Goal: Task Accomplishment & Management: Manage account settings

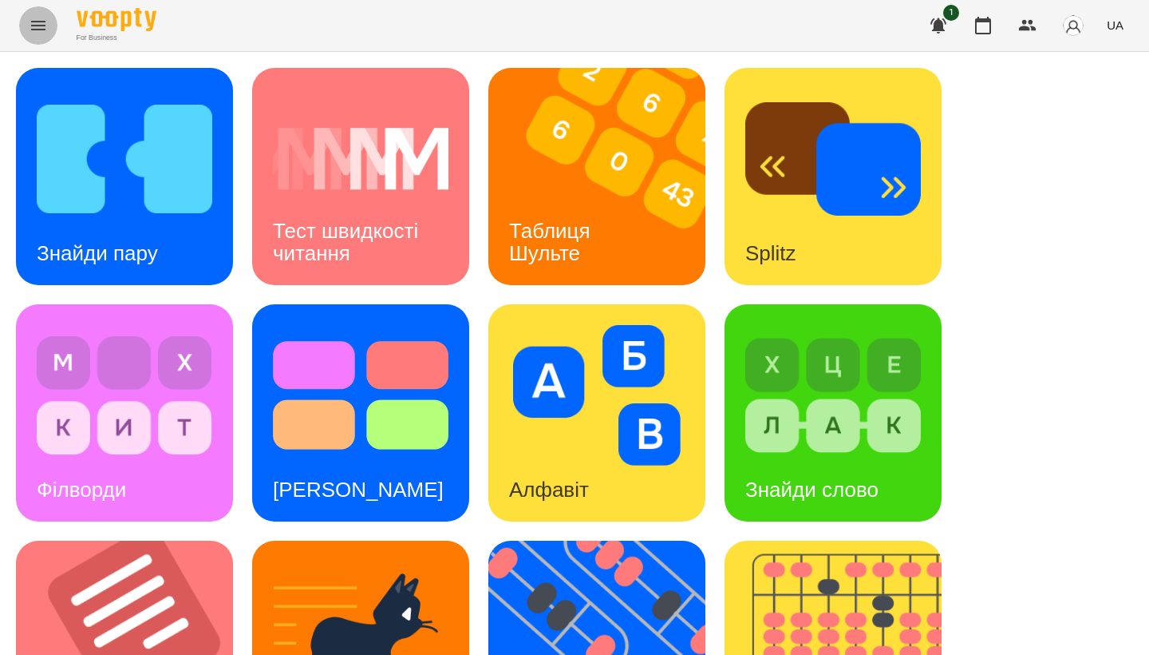
click at [35, 28] on icon "Menu" at bounding box center [38, 25] width 19 height 19
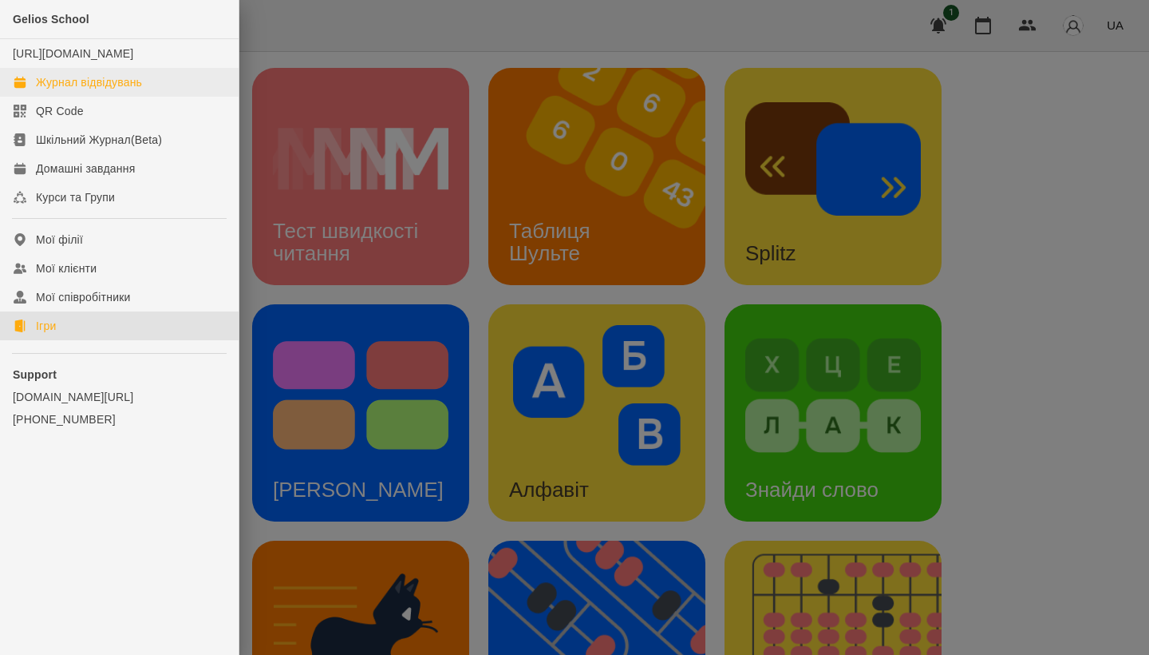
click at [136, 90] on div "Журнал відвідувань" at bounding box center [89, 82] width 106 height 16
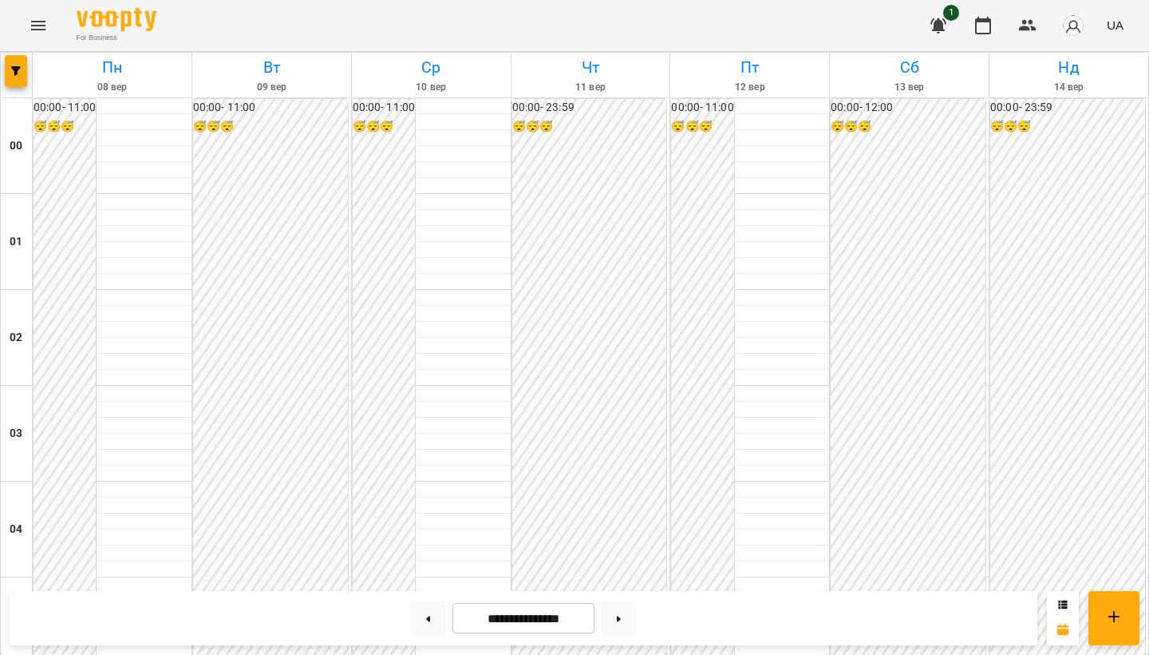
scroll to position [1581, 0]
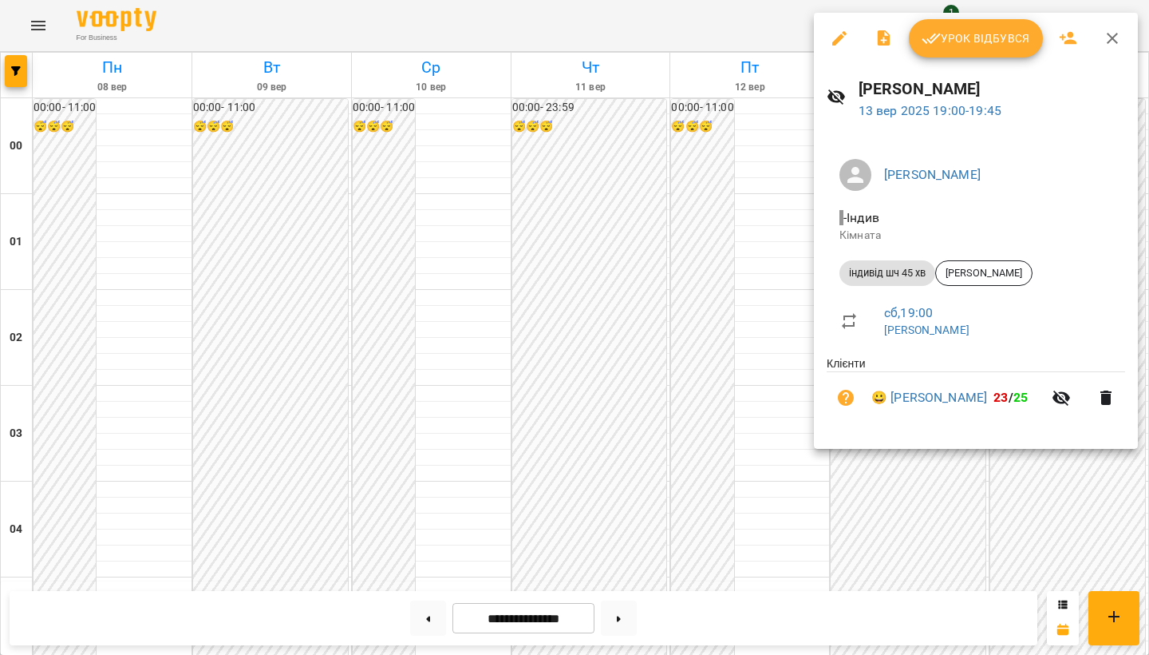
click at [974, 38] on span "Урок відбувся" at bounding box center [976, 38] width 109 height 19
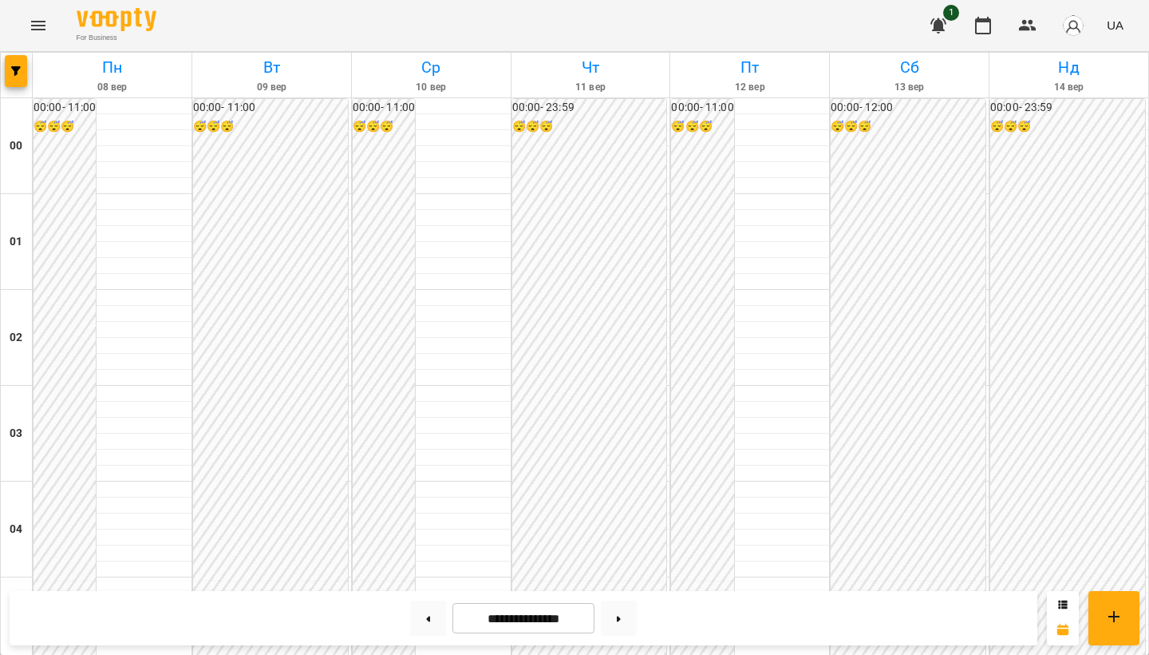
scroll to position [1726, 0]
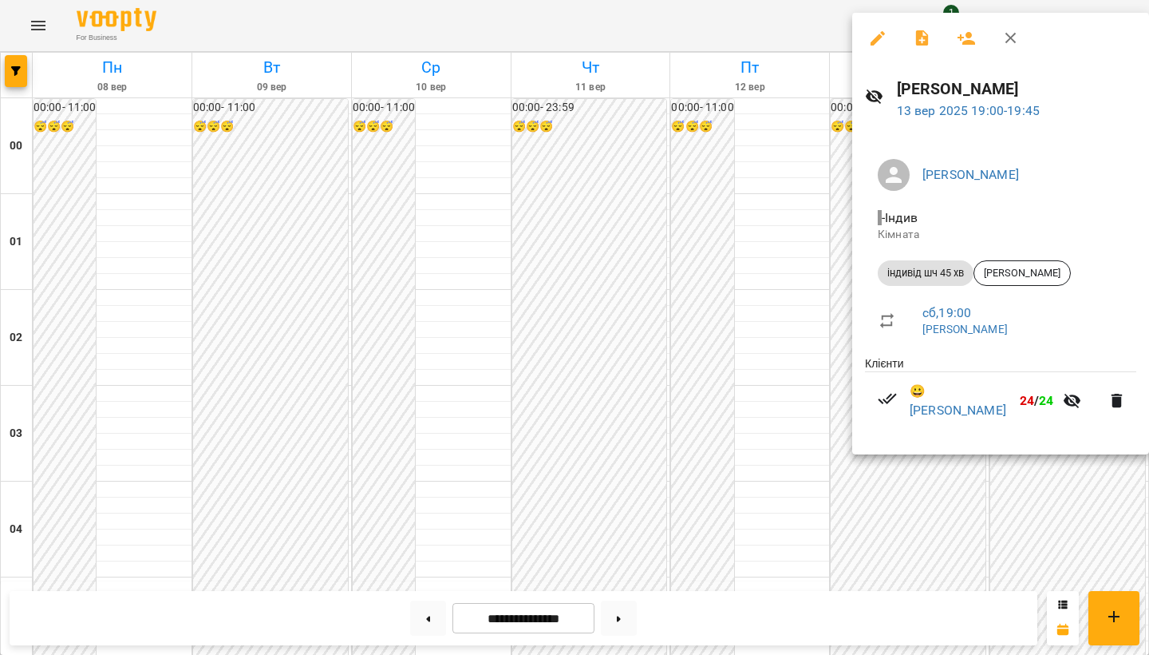
click at [684, 220] on div at bounding box center [574, 327] width 1149 height 655
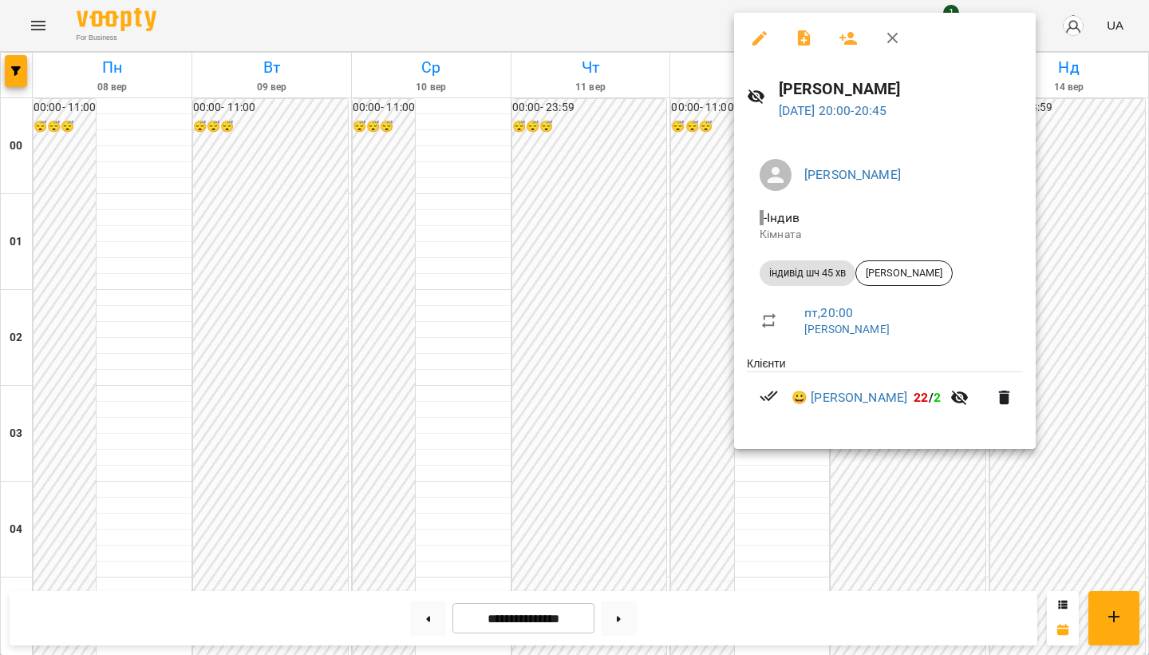
click at [582, 310] on div at bounding box center [574, 327] width 1149 height 655
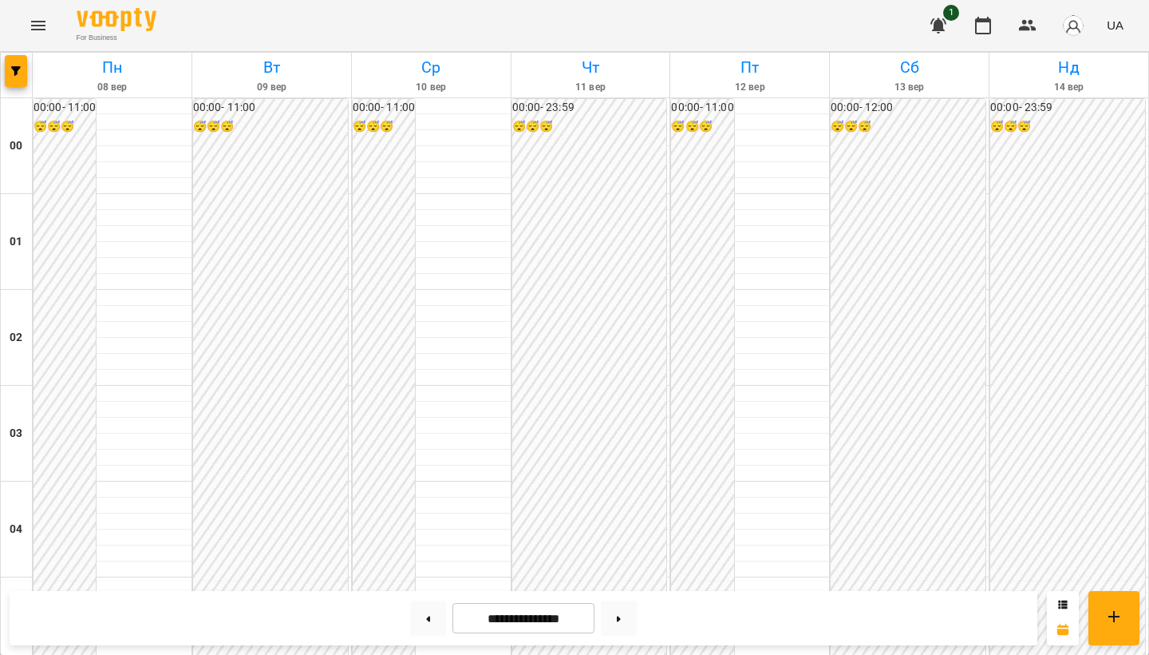
scroll to position [1259, 0]
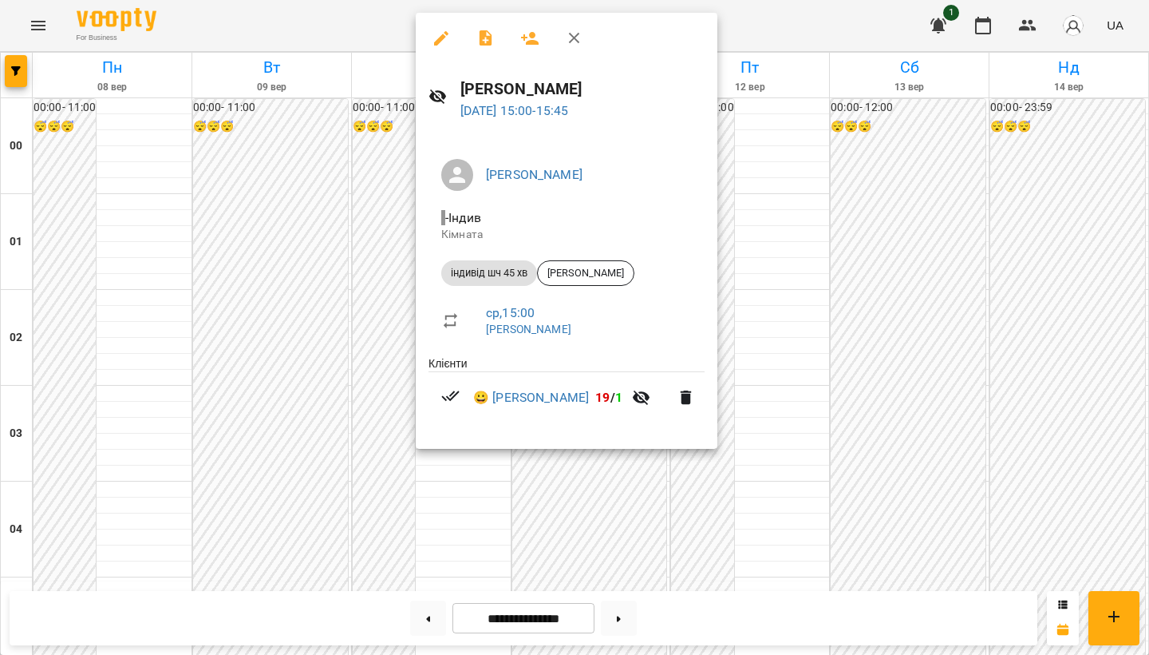
click at [352, 327] on div at bounding box center [574, 327] width 1149 height 655
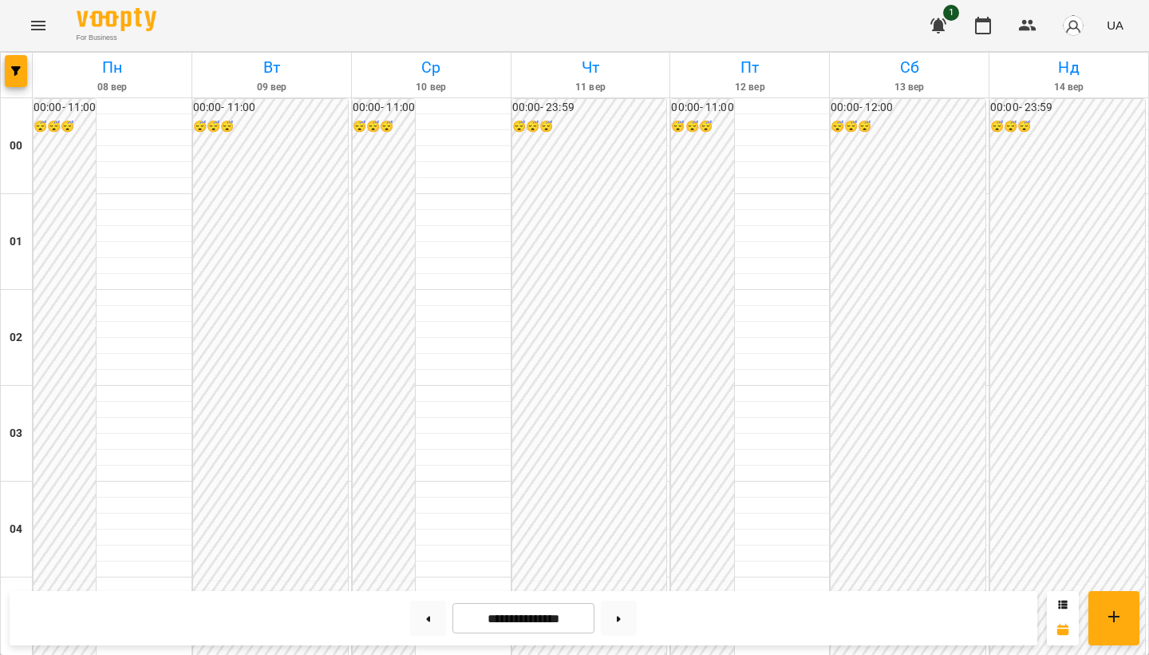
scroll to position [0, 0]
click at [44, 32] on icon "Menu" at bounding box center [38, 25] width 19 height 19
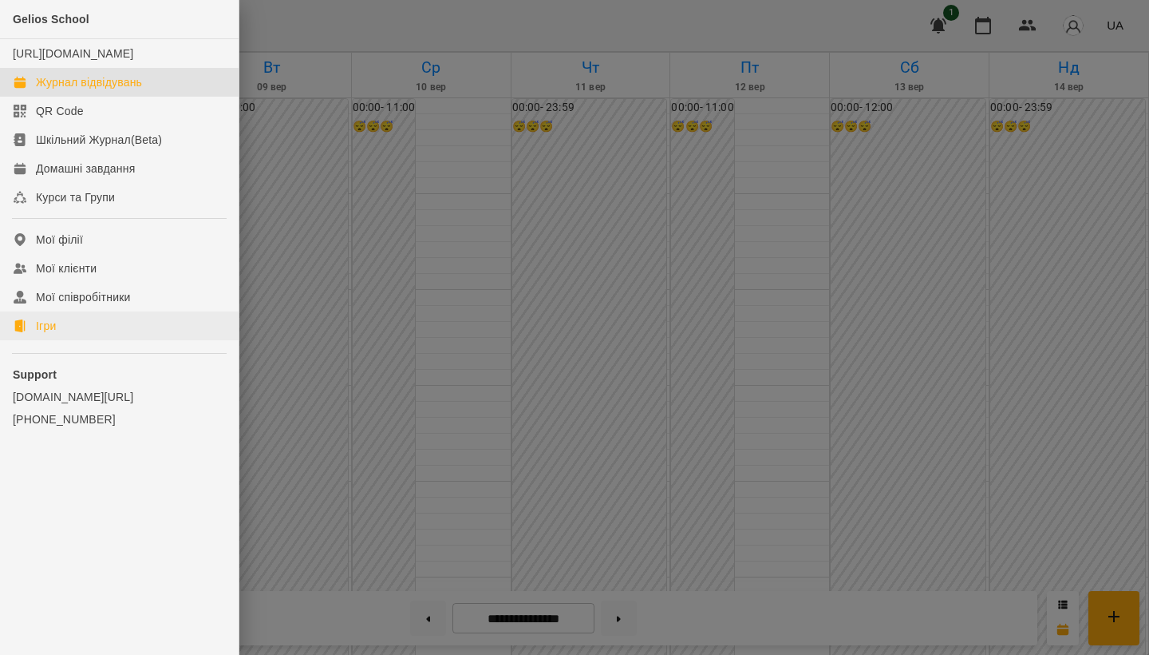
click at [68, 340] on link "Ігри" at bounding box center [119, 325] width 239 height 29
